Goal: Use online tool/utility: Utilize a website feature to perform a specific function

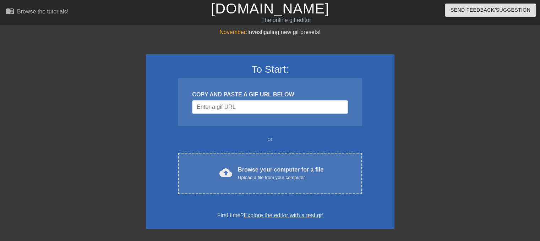
click at [237, 119] on div "COPY AND PASTE A GIF URL BELOW" at bounding box center [270, 102] width 184 height 48
click at [226, 106] on input "Username" at bounding box center [269, 106] width 155 height 13
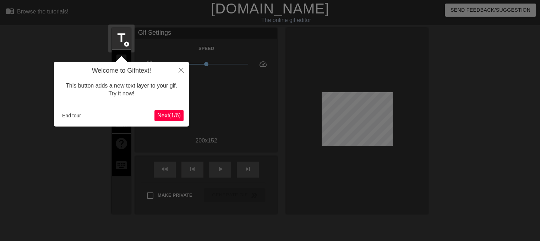
scroll to position [17, 0]
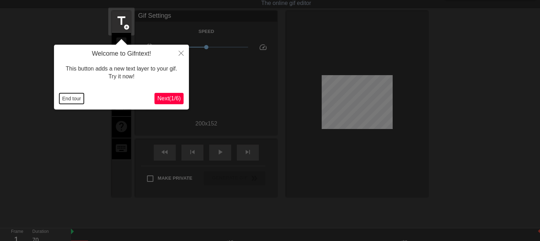
click at [70, 97] on button "End tour" at bounding box center [71, 98] width 24 height 11
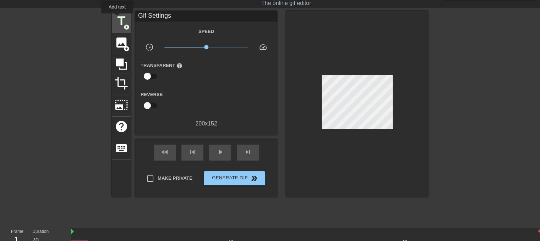
click at [126, 21] on span "title" at bounding box center [121, 20] width 13 height 13
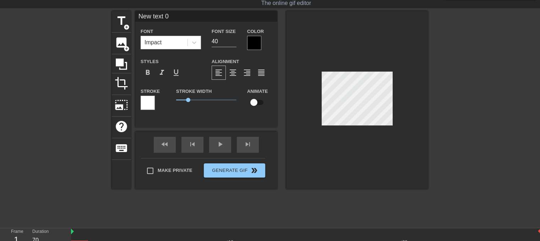
click at [155, 20] on input "New text 0" at bounding box center [206, 16] width 142 height 11
type input "HIT ME BABY"
click at [251, 40] on div at bounding box center [254, 43] width 14 height 14
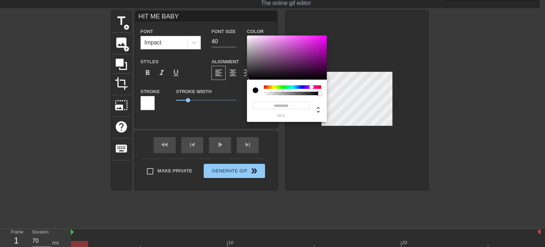
click at [312, 88] on div at bounding box center [292, 87] width 57 height 4
click at [312, 88] on div at bounding box center [311, 87] width 4 height 4
click at [300, 54] on div at bounding box center [287, 57] width 80 height 44
type input "#FF3CFF"
drag, startPoint x: 309, startPoint y: 44, endPoint x: 308, endPoint y: 32, distance: 12.9
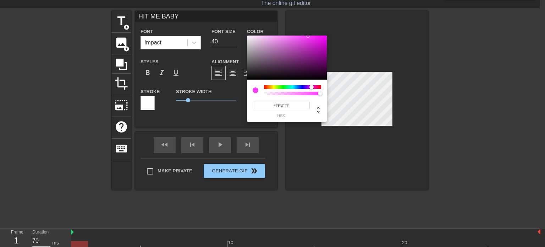
click at [308, 32] on div "#FF3CFF hex" at bounding box center [272, 123] width 545 height 247
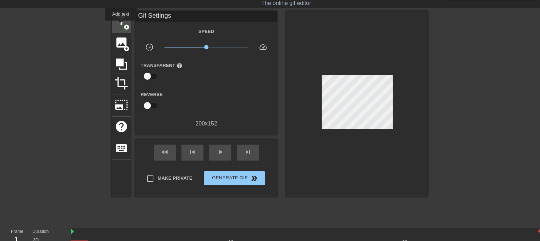
click at [121, 25] on span "title" at bounding box center [121, 20] width 13 height 13
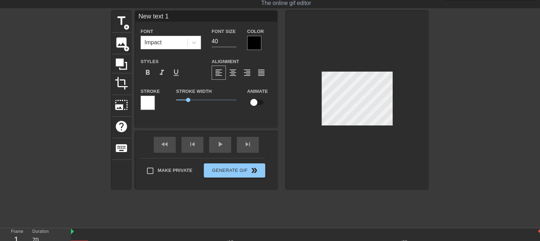
drag, startPoint x: 153, startPoint y: 95, endPoint x: 147, endPoint y: 100, distance: 8.1
click at [153, 95] on div "Stroke" at bounding box center [153, 98] width 25 height 23
click at [147, 100] on div at bounding box center [148, 103] width 14 height 14
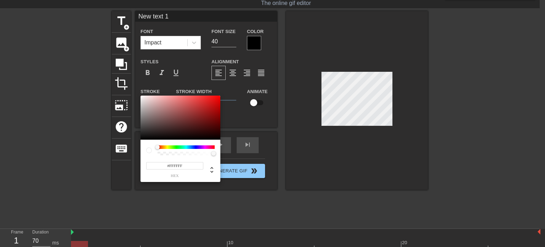
click at [207, 147] on div at bounding box center [186, 147] width 57 height 4
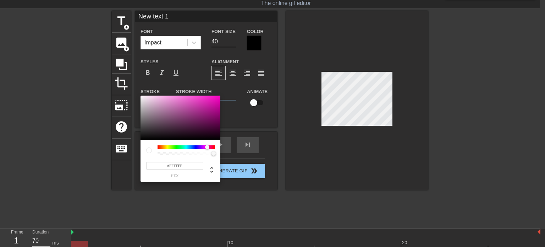
click at [207, 146] on div at bounding box center [186, 147] width 57 height 4
type input "#FF00CA"
drag, startPoint x: 211, startPoint y: 100, endPoint x: 224, endPoint y: 93, distance: 14.9
click at [224, 93] on div "#FF00CA hex" at bounding box center [272, 123] width 545 height 247
drag, startPoint x: 302, startPoint y: 146, endPoint x: 312, endPoint y: 148, distance: 9.7
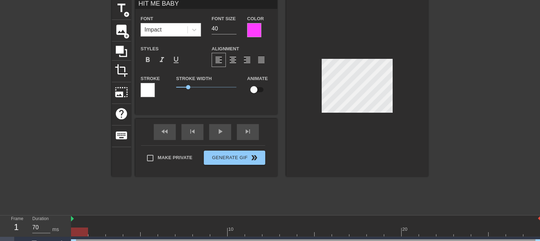
scroll to position [43, 0]
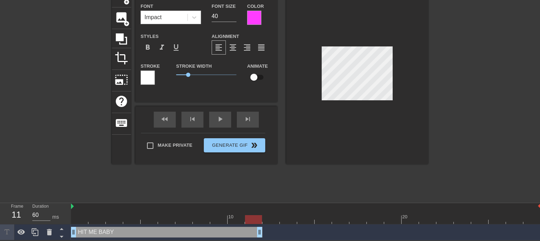
drag, startPoint x: 536, startPoint y: 230, endPoint x: 161, endPoint y: 228, distance: 374.4
drag, startPoint x: 73, startPoint y: 234, endPoint x: 132, endPoint y: 230, distance: 59.0
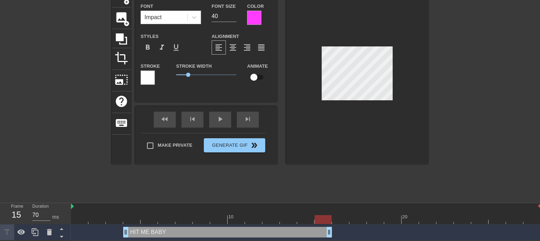
drag, startPoint x: 261, startPoint y: 231, endPoint x: 333, endPoint y: 236, distance: 71.5
click at [333, 236] on div "HIT ME BABY drag_handle drag_handle" at bounding box center [306, 232] width 470 height 11
click at [37, 232] on icon at bounding box center [35, 232] width 9 height 9
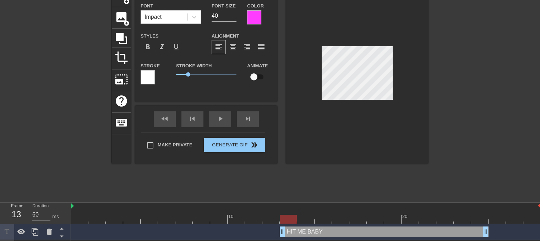
type input "70"
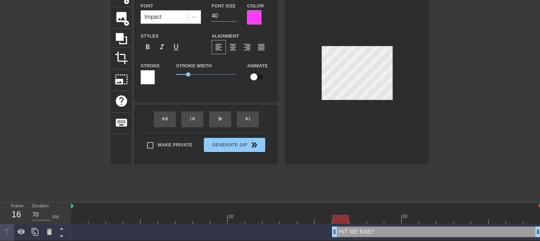
drag, startPoint x: 239, startPoint y: 228, endPoint x: 422, endPoint y: 225, distance: 183.5
click at [497, 227] on div "HIT ME BABY drag_handle drag_handle" at bounding box center [436, 232] width 209 height 11
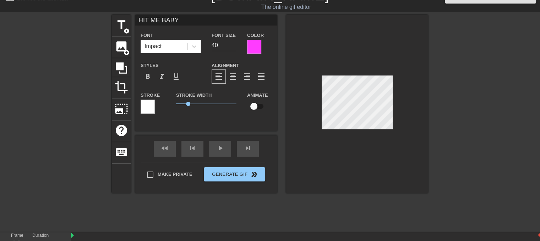
scroll to position [0, 0]
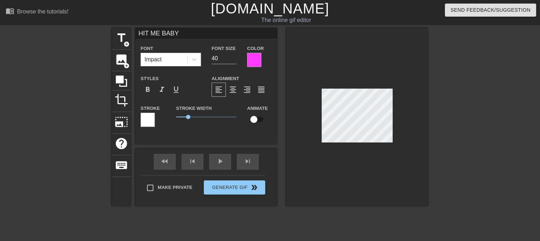
click at [163, 36] on input "HIT ME BABY" at bounding box center [206, 33] width 142 height 11
click at [164, 36] on input "HIT ME BABY" at bounding box center [206, 33] width 142 height 11
click at [166, 37] on input "HIT ME BABY" at bounding box center [206, 33] width 142 height 11
click at [220, 35] on input "HIT ME BABY" at bounding box center [206, 33] width 142 height 11
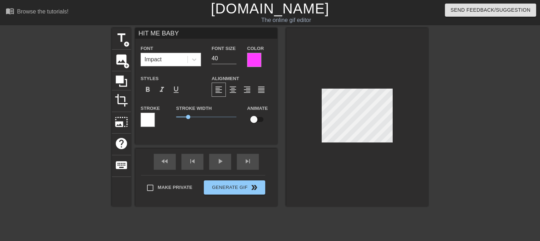
click at [220, 35] on input "HIT ME BABY" at bounding box center [206, 33] width 142 height 11
type input "ONE WORKTIME"
type input "30"
click at [232, 60] on input "30" at bounding box center [224, 58] width 25 height 11
click at [222, 159] on div "fast_rewind skip_previous play_arrow skip_next" at bounding box center [206, 162] width 116 height 27
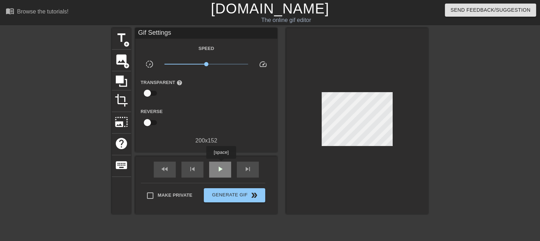
click at [220, 167] on span "play_arrow" at bounding box center [220, 169] width 9 height 9
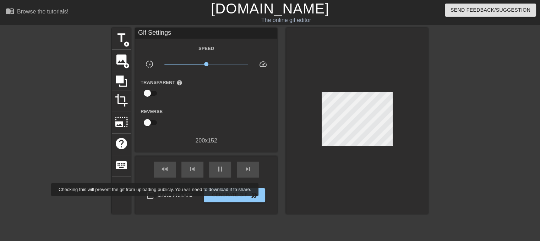
type input "70"
click at [169, 195] on span "Make Private" at bounding box center [175, 195] width 35 height 7
click at [158, 195] on input "Make Private" at bounding box center [150, 195] width 15 height 15
checkbox input "true"
type input "70"
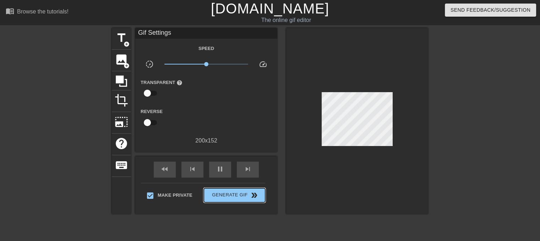
click at [236, 193] on span "Generate Gif double_arrow" at bounding box center [235, 195] width 56 height 9
